Goal: Find specific page/section: Find specific page/section

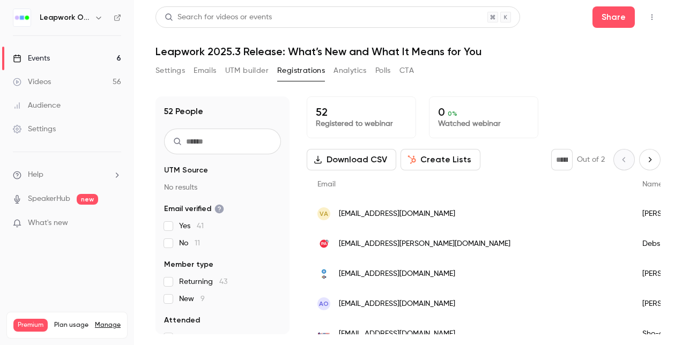
click at [45, 58] on div "Events" at bounding box center [31, 58] width 37 height 11
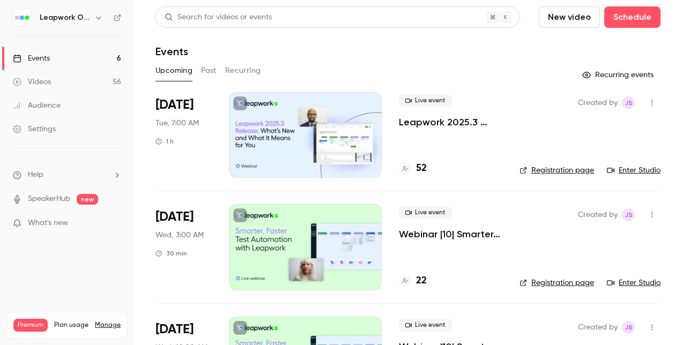
click at [212, 71] on button "Past" at bounding box center [209, 70] width 16 height 17
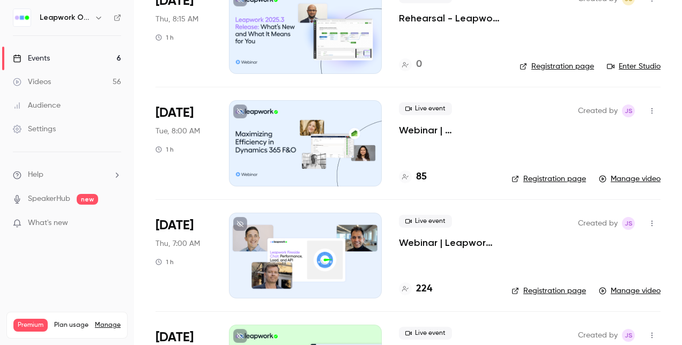
scroll to position [107, 0]
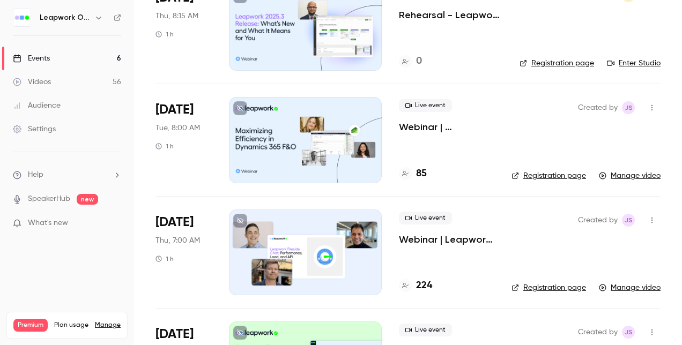
click at [265, 139] on div at bounding box center [305, 140] width 153 height 86
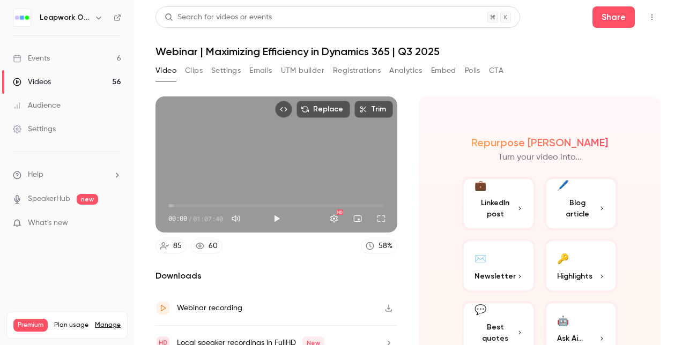
click at [357, 68] on button "Registrations" at bounding box center [357, 70] width 48 height 17
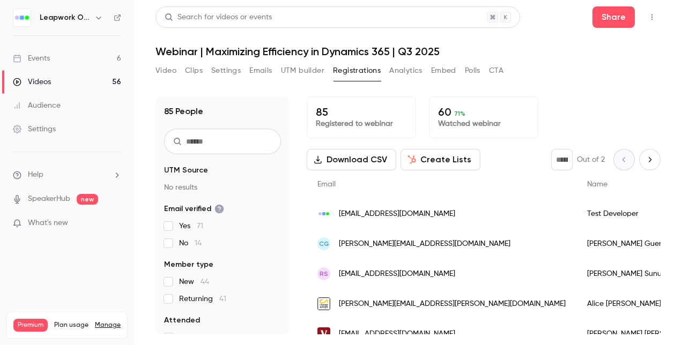
click at [234, 71] on button "Settings" at bounding box center [225, 70] width 29 height 17
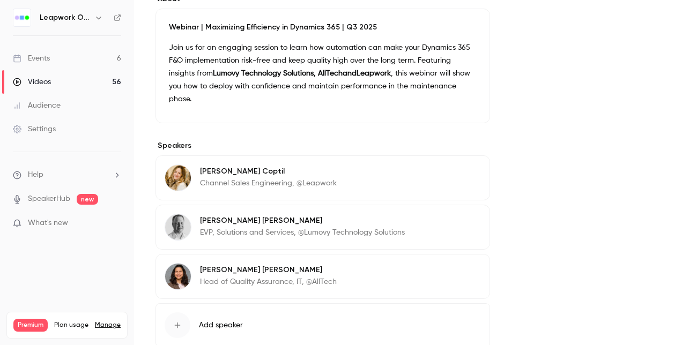
scroll to position [369, 0]
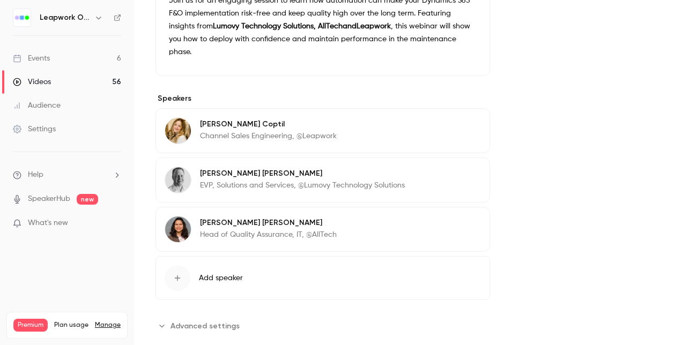
click at [202, 321] on span "Advanced settings" at bounding box center [204, 326] width 69 height 11
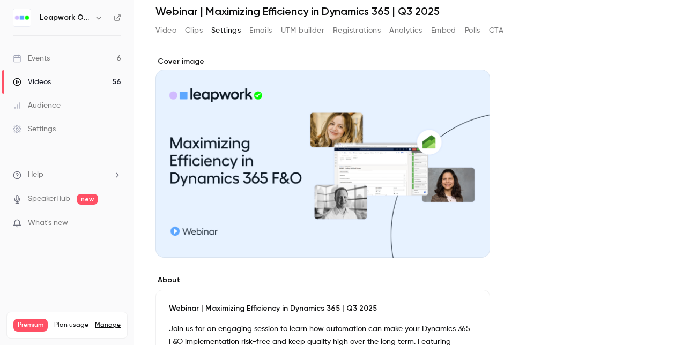
scroll to position [0, 0]
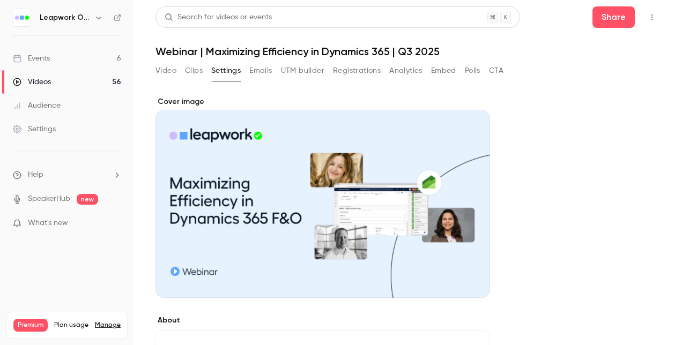
click at [474, 71] on button "Polls" at bounding box center [473, 70] width 16 height 17
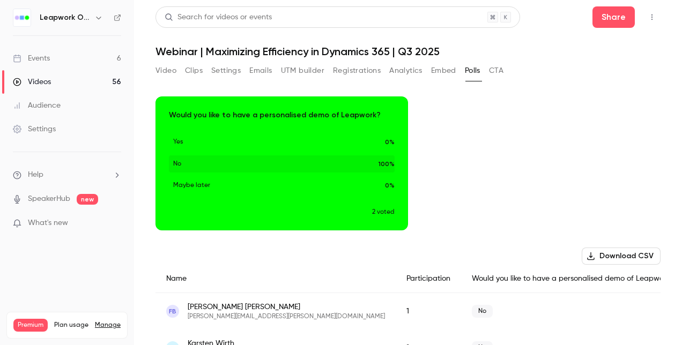
scroll to position [38, 0]
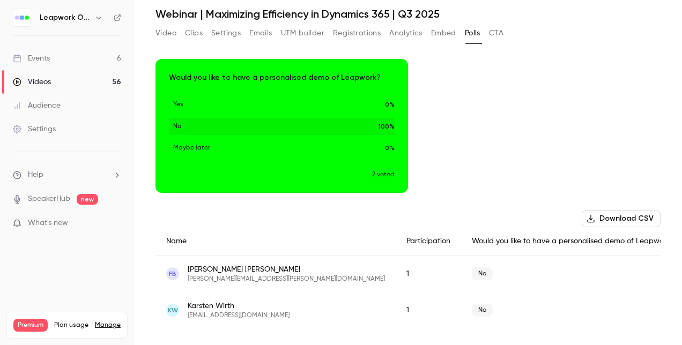
click at [168, 29] on button "Video" at bounding box center [165, 33] width 21 height 17
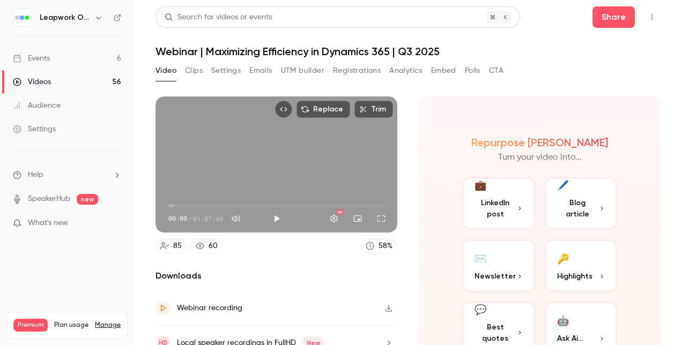
click at [402, 70] on button "Analytics" at bounding box center [405, 70] width 33 height 17
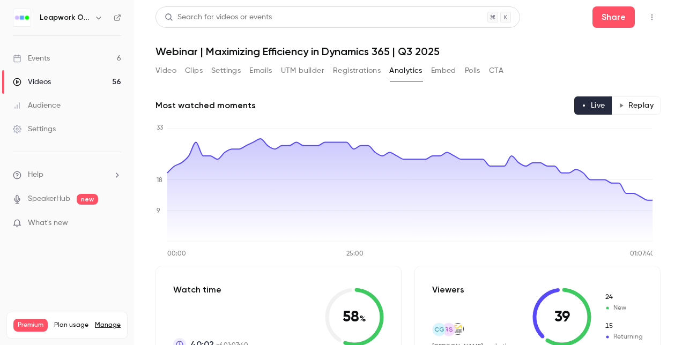
click at [347, 70] on button "Registrations" at bounding box center [357, 70] width 48 height 17
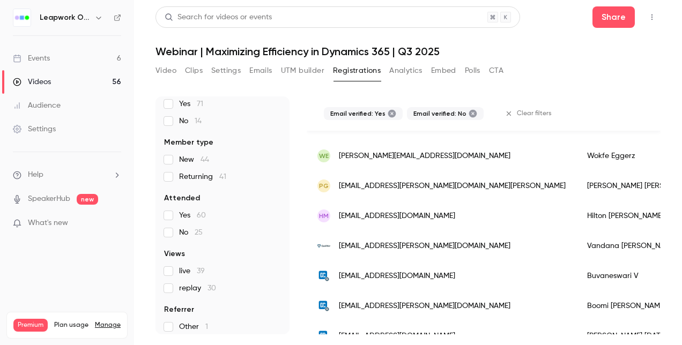
scroll to position [129, 0]
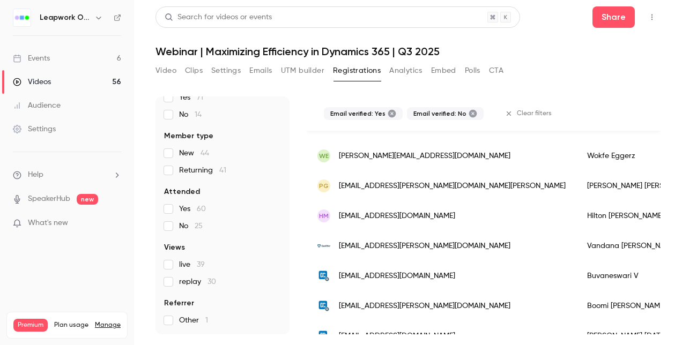
click at [314, 66] on button "UTM builder" at bounding box center [302, 70] width 43 height 17
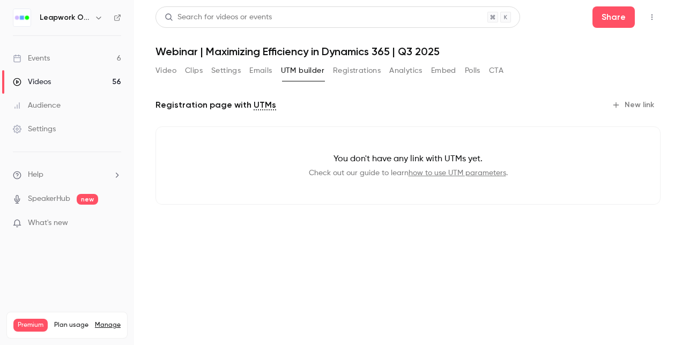
click at [262, 70] on button "Emails" at bounding box center [260, 70] width 23 height 17
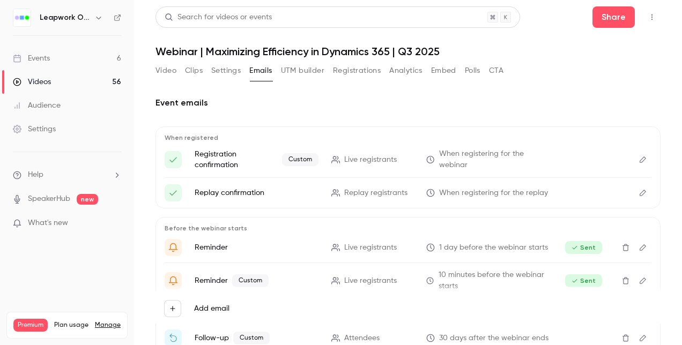
click at [225, 70] on button "Settings" at bounding box center [225, 70] width 29 height 17
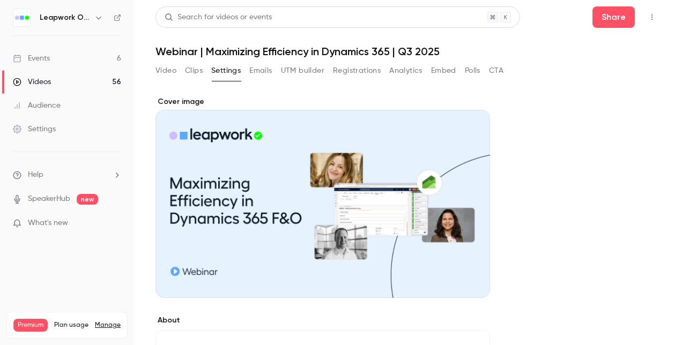
click at [651, 17] on icon "Top Bar Actions" at bounding box center [651, 17] width 1 height 6
click at [170, 70] on div at bounding box center [341, 172] width 682 height 345
drag, startPoint x: 158, startPoint y: 70, endPoint x: 173, endPoint y: 73, distance: 15.3
click at [159, 70] on button "Video" at bounding box center [165, 70] width 21 height 17
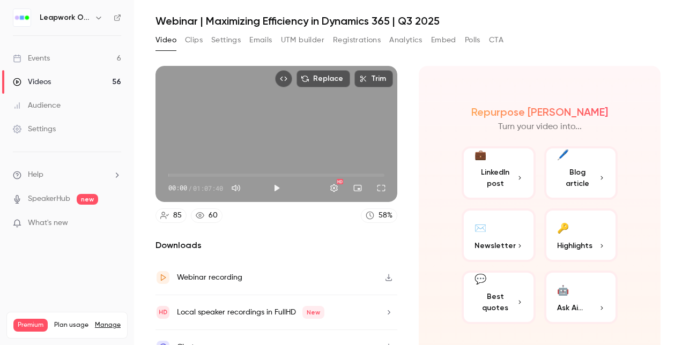
scroll to position [47, 0]
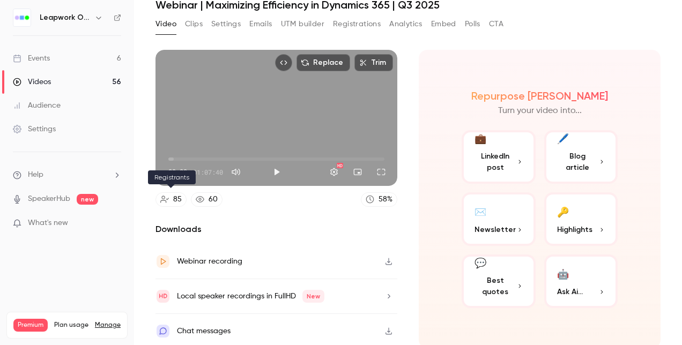
click at [170, 197] on link "85" at bounding box center [170, 199] width 31 height 14
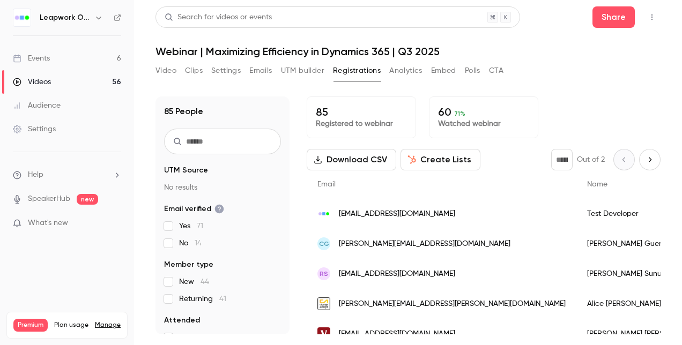
click at [644, 160] on icon "Next page" at bounding box center [650, 159] width 12 height 9
type input "*"
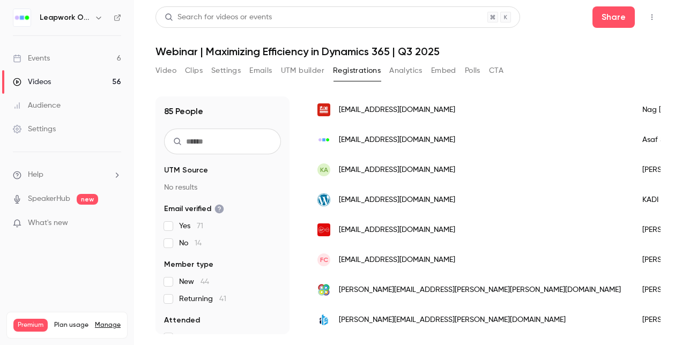
click at [230, 51] on h1 "Webinar | Maximizing Efficiency in Dynamics 365 | Q3 2025" at bounding box center [407, 51] width 505 height 13
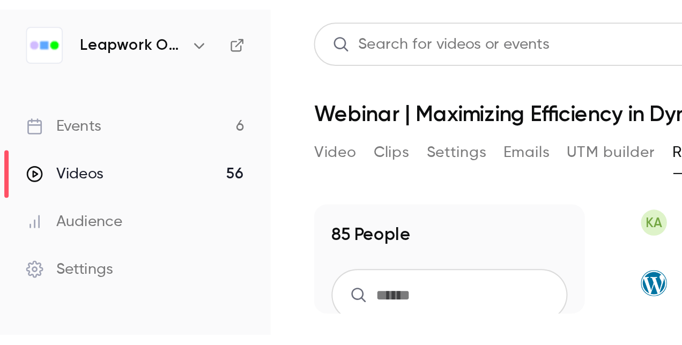
scroll to position [548, 0]
